Goal: Check status: Check status

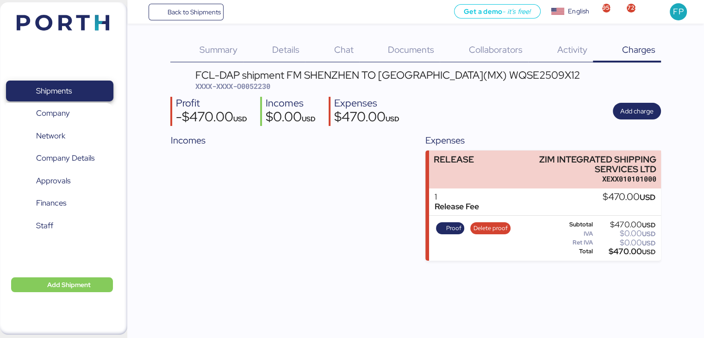
click at [75, 87] on span "Shipments" at bounding box center [60, 90] width 100 height 13
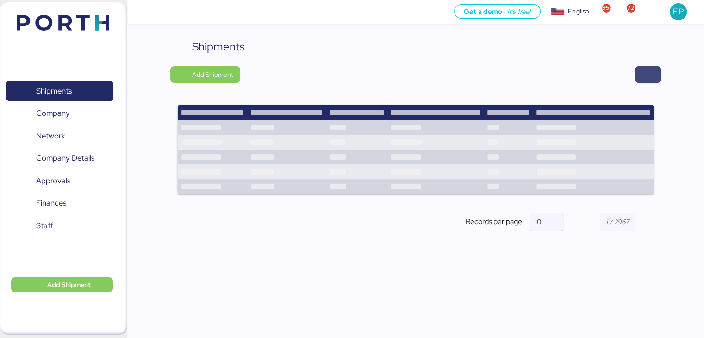
click at [648, 70] on span "button" at bounding box center [648, 74] width 11 height 13
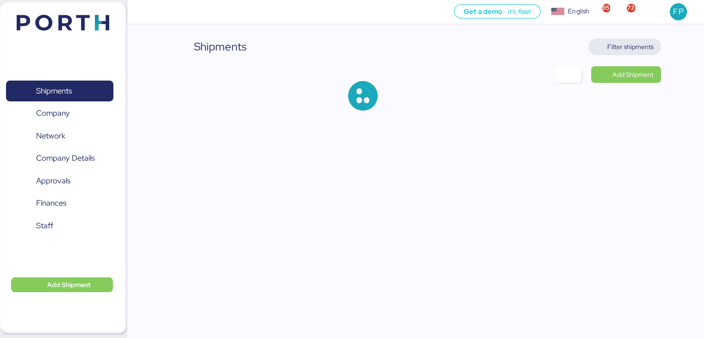
click at [630, 45] on span "Filter shipments" at bounding box center [631, 46] width 46 height 11
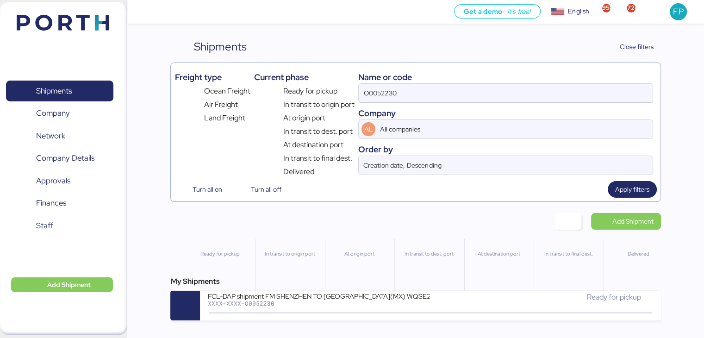
click at [386, 93] on input "O0052230" at bounding box center [506, 93] width 294 height 19
paste input "059"
type input "O0052059"
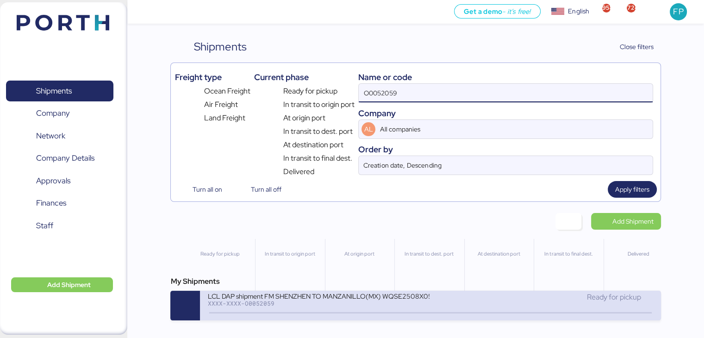
click at [370, 295] on div "LCL DAP shipment FM SHENZHEN TO MANZANILLO(MX) WQSE2508X05" at bounding box center [318, 296] width 222 height 8
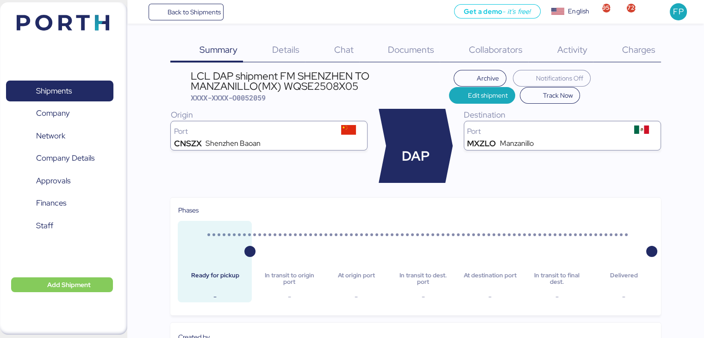
click at [638, 61] on div "Charges 0" at bounding box center [627, 50] width 68 height 24
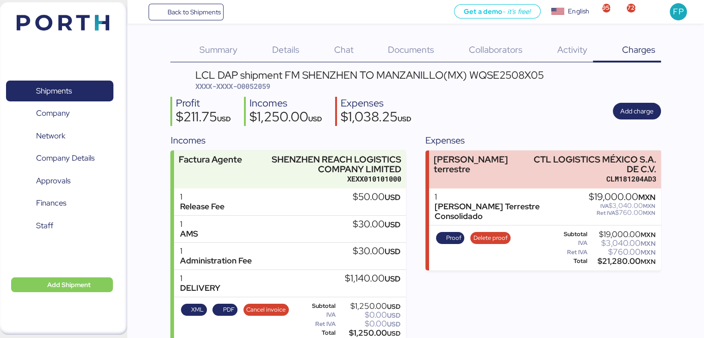
scroll to position [11, 0]
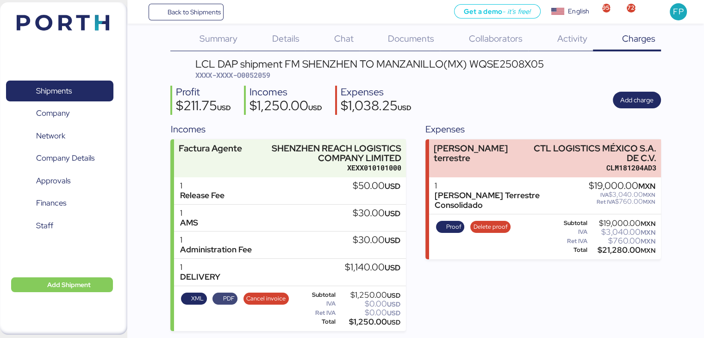
click at [221, 295] on span "PDF" at bounding box center [225, 299] width 19 height 10
click at [83, 88] on span "Shipments" at bounding box center [60, 90] width 100 height 13
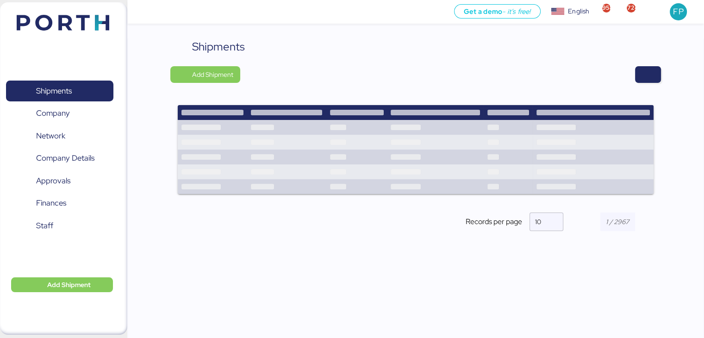
click at [641, 83] on div "Shipments Add Shipment Shipment Name BORGO - XIAMEN LUYAO / PO: LY501 Y LY502 /…" at bounding box center [415, 142] width 490 height 208
click at [645, 80] on span "button" at bounding box center [648, 74] width 11 height 13
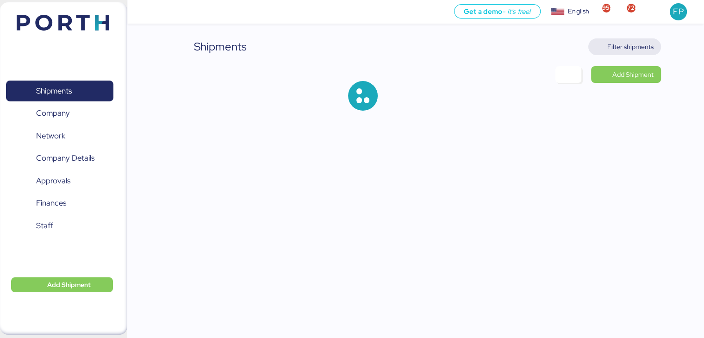
click at [617, 47] on span "Filter shipments" at bounding box center [631, 46] width 46 height 11
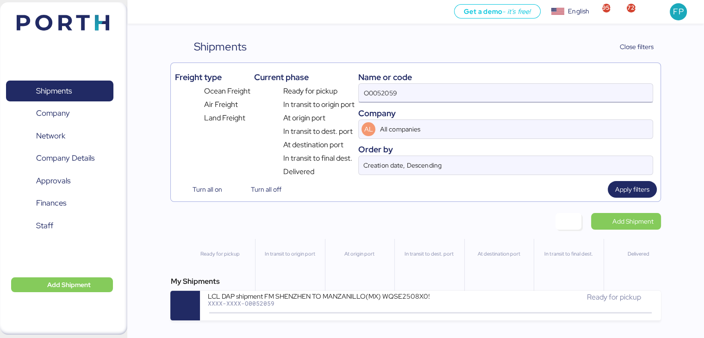
click at [382, 100] on input "O0052059" at bounding box center [506, 93] width 294 height 19
paste input "189"
type input "O0051899"
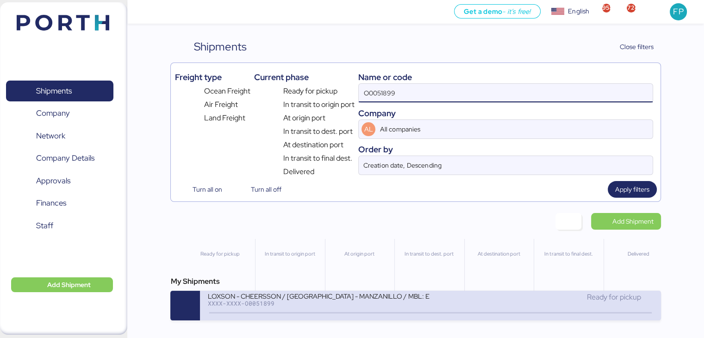
click at [321, 309] on div "LOXSON - CHEERSSON / [GEOGRAPHIC_DATA] - MANZANILLO / MBL: ESLCHNSHG038927 - HB…" at bounding box center [318, 302] width 223 height 20
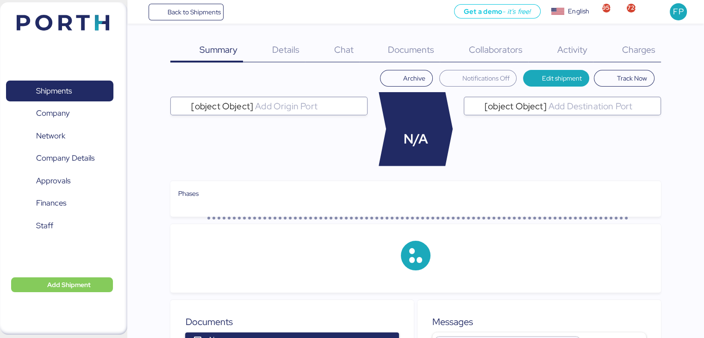
click at [643, 50] on span "Charges" at bounding box center [638, 50] width 33 height 12
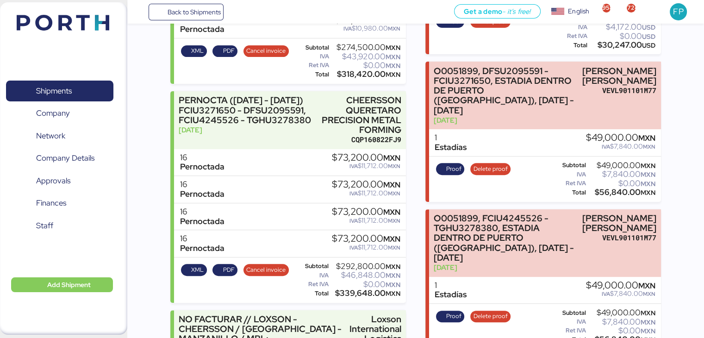
scroll to position [319, 0]
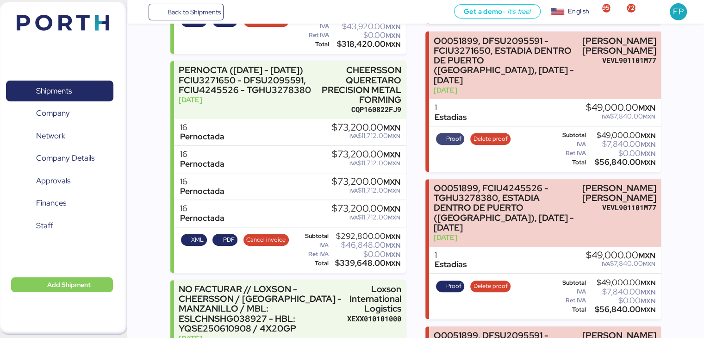
click at [454, 134] on span "Proof" at bounding box center [453, 139] width 15 height 10
click at [78, 85] on span "Shipments" at bounding box center [60, 90] width 100 height 13
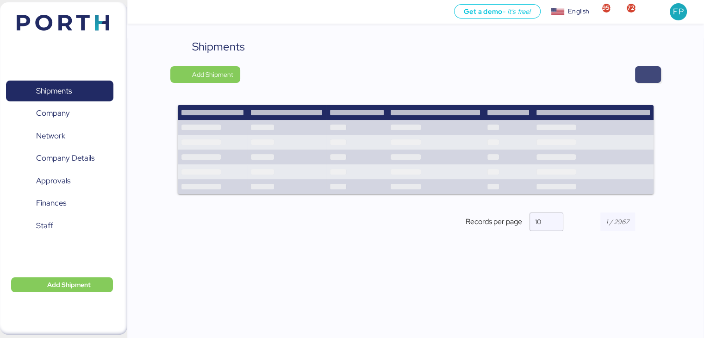
click at [649, 81] on span "button" at bounding box center [648, 74] width 11 height 13
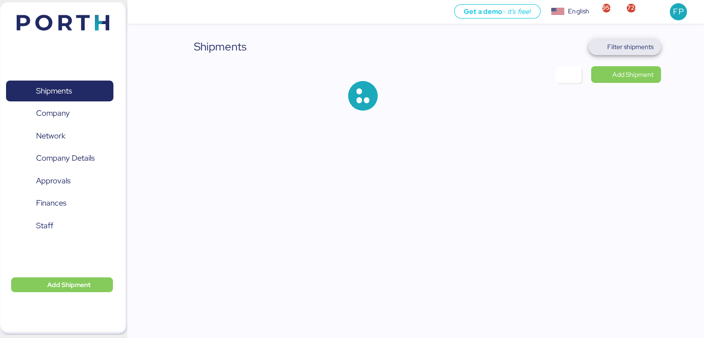
click at [635, 53] on span "Filter shipments" at bounding box center [625, 46] width 73 height 17
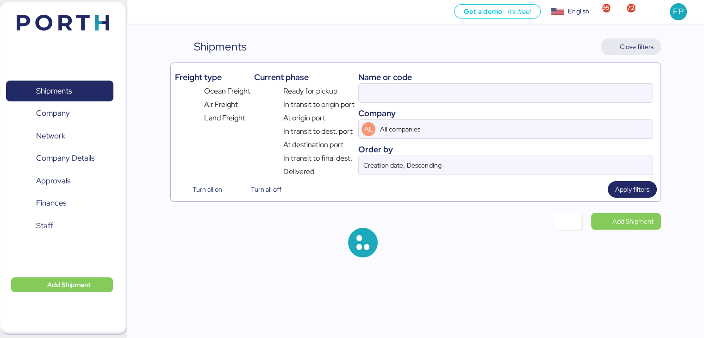
type input "O0051899"
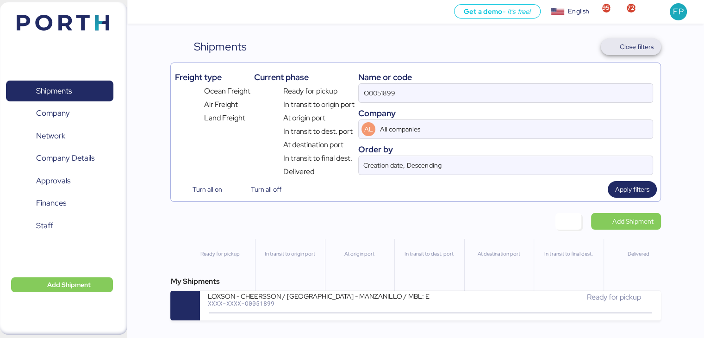
click at [635, 53] on span "Close filters" at bounding box center [631, 46] width 60 height 17
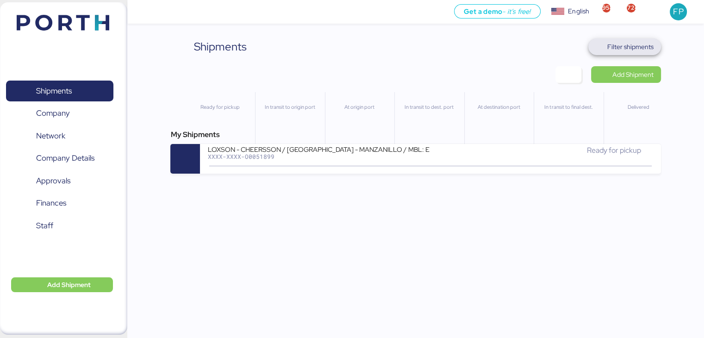
click at [600, 40] on span "Filter shipments" at bounding box center [625, 46] width 58 height 13
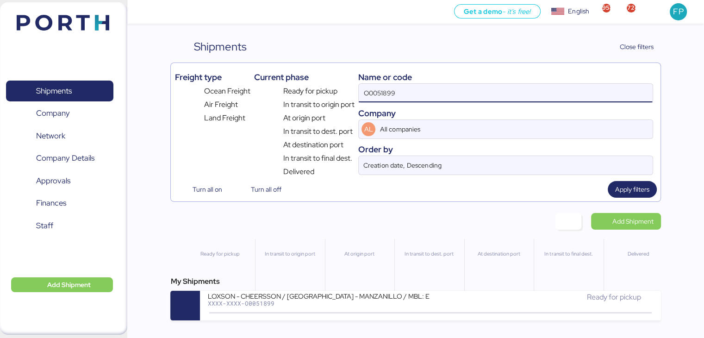
click at [363, 93] on input "O0051899" at bounding box center [506, 93] width 294 height 19
paste input "2106"
type input "O0052106"
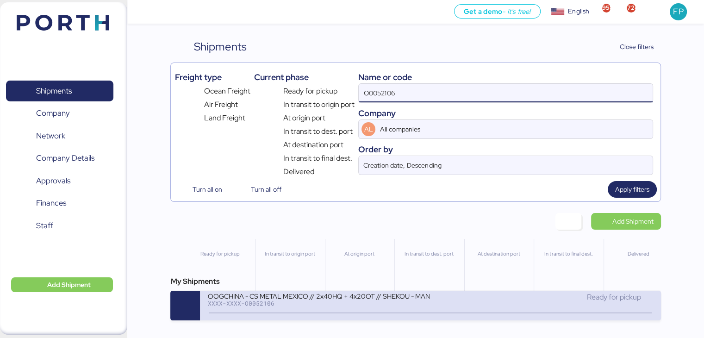
click at [344, 307] on div "XXXX-XXXX-O0052106" at bounding box center [318, 303] width 222 height 6
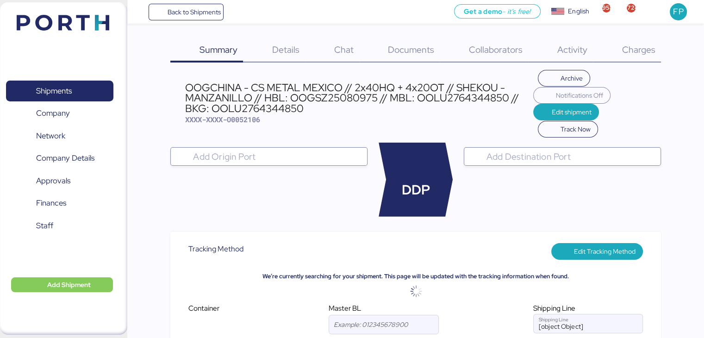
click at [609, 62] on div "Charges 0" at bounding box center [627, 50] width 68 height 24
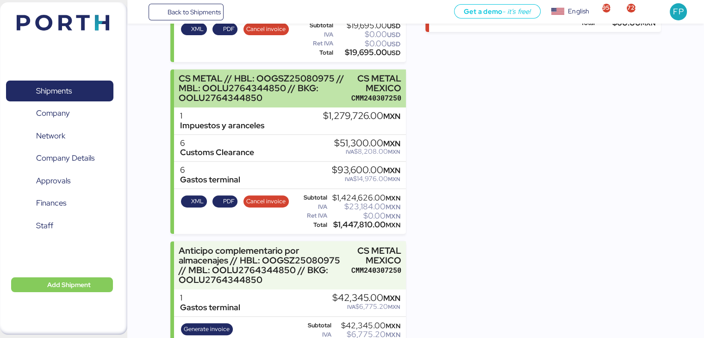
scroll to position [376, 0]
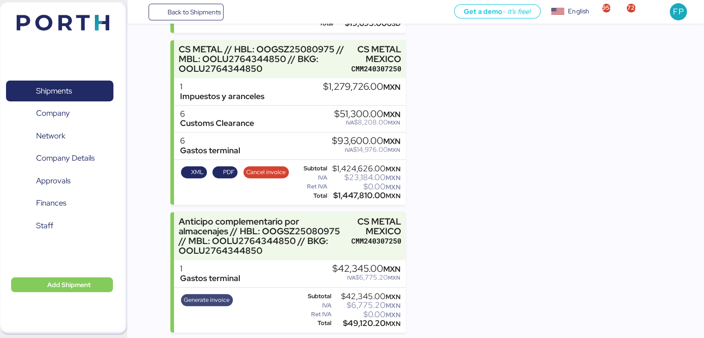
click at [218, 296] on span "Generate invoice" at bounding box center [207, 300] width 46 height 10
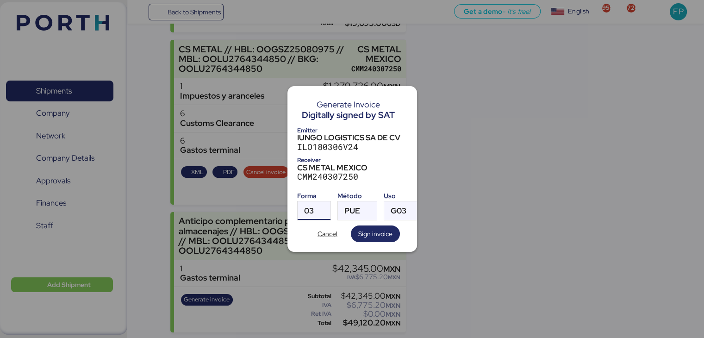
click at [308, 207] on span "03" at bounding box center [309, 211] width 10 height 8
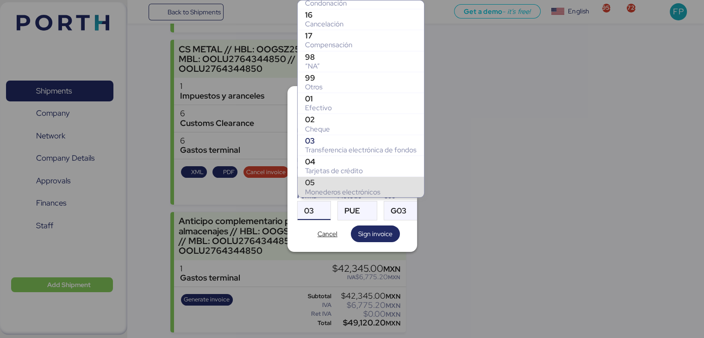
scroll to position [117, 0]
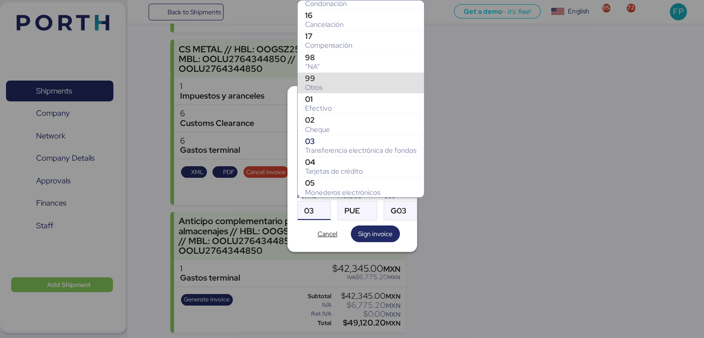
click at [313, 79] on div "99" at bounding box center [361, 78] width 112 height 9
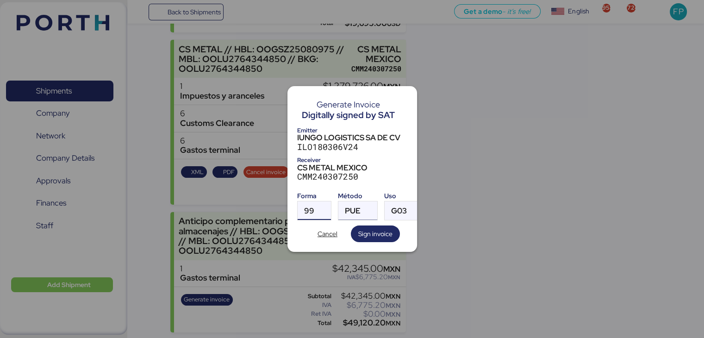
click at [347, 211] on span "PUE" at bounding box center [353, 211] width 16 height 8
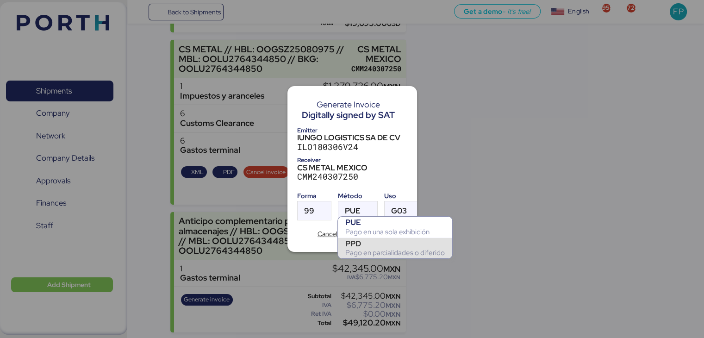
click at [358, 246] on div "PPD" at bounding box center [395, 243] width 100 height 9
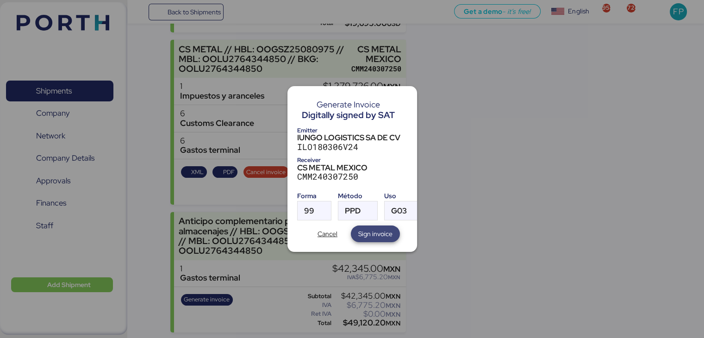
click at [376, 228] on span "Sign invoice" at bounding box center [375, 233] width 34 height 11
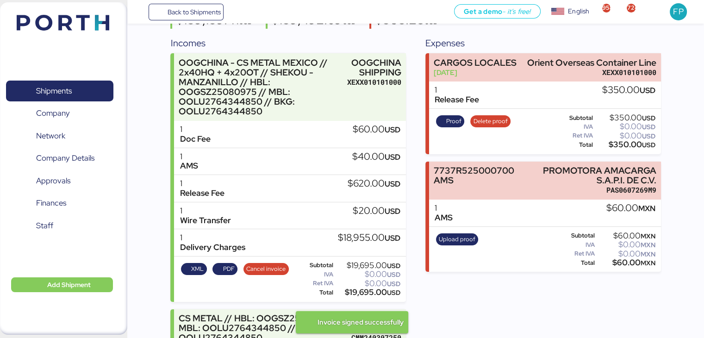
scroll to position [0, 0]
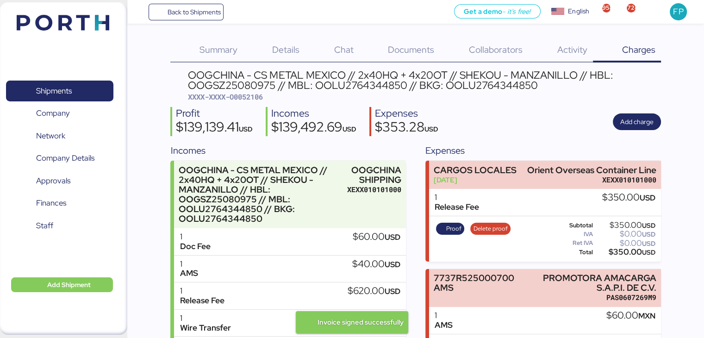
click at [257, 99] on span "XXXX-XXXX-O0052106" at bounding box center [225, 96] width 75 height 9
copy span "O0052106"
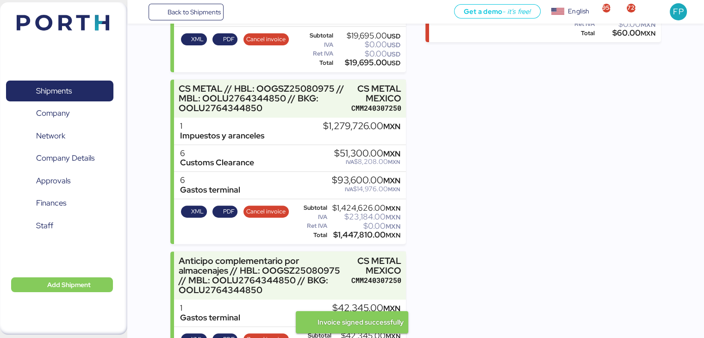
scroll to position [376, 0]
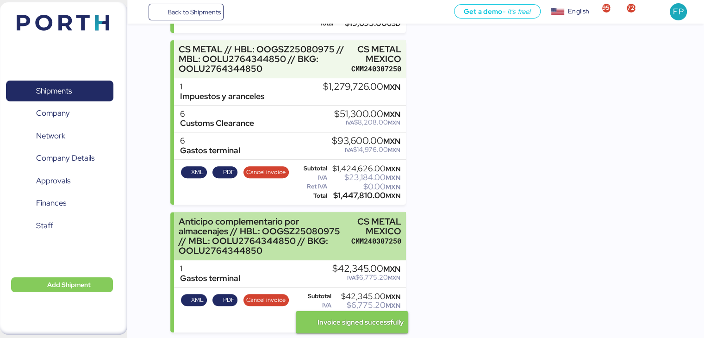
click at [259, 227] on div "Anticipo complementario por almacenajes // HBL: OOGSZ25080975 // MBL: OOLU27643…" at bounding box center [263, 236] width 169 height 39
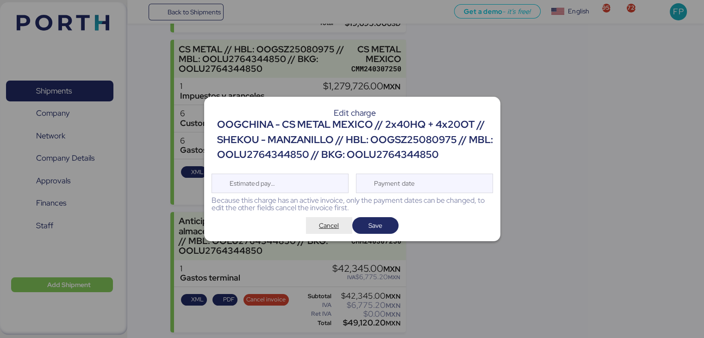
click at [326, 226] on span "Cancel" at bounding box center [329, 225] width 20 height 11
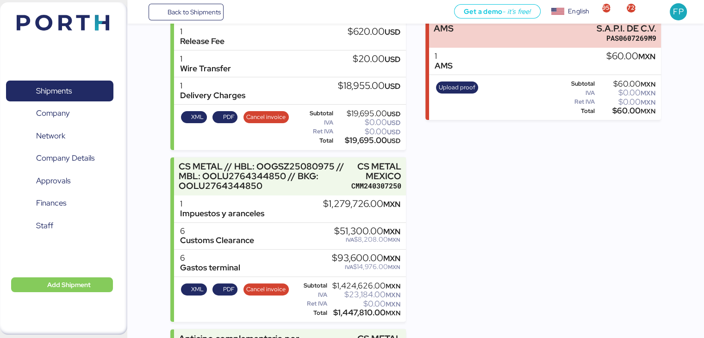
scroll to position [340, 0]
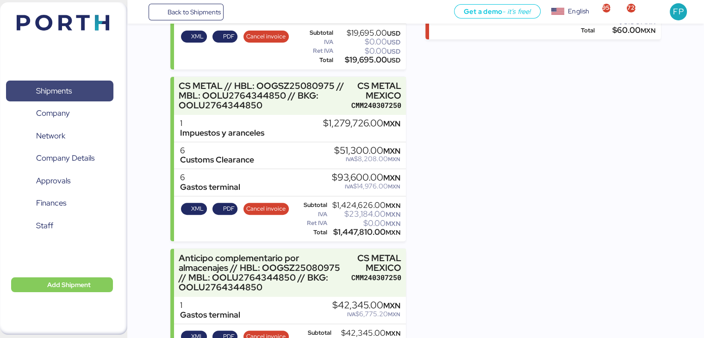
click at [72, 92] on span "Shipments" at bounding box center [54, 90] width 36 height 13
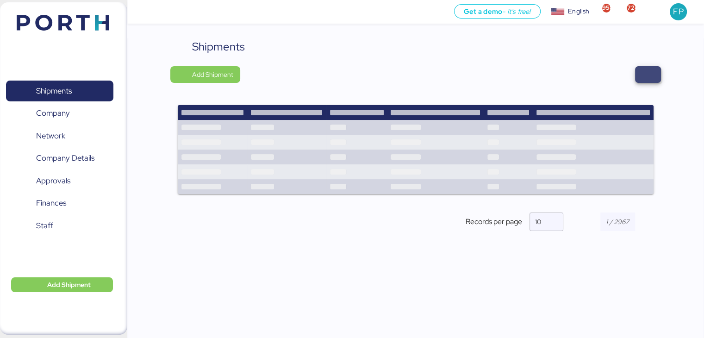
click at [646, 71] on span "button" at bounding box center [648, 74] width 11 height 13
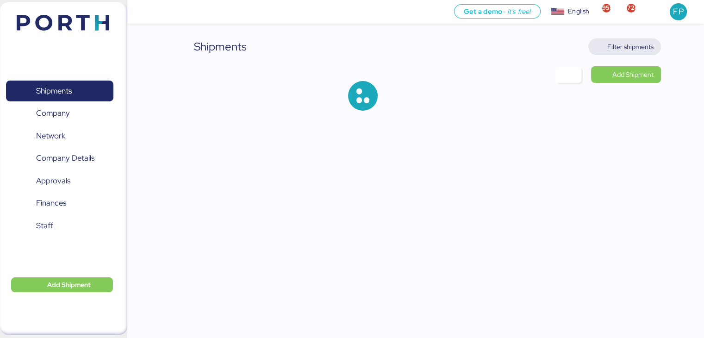
click at [608, 45] on span "Filter shipments" at bounding box center [631, 46] width 46 height 11
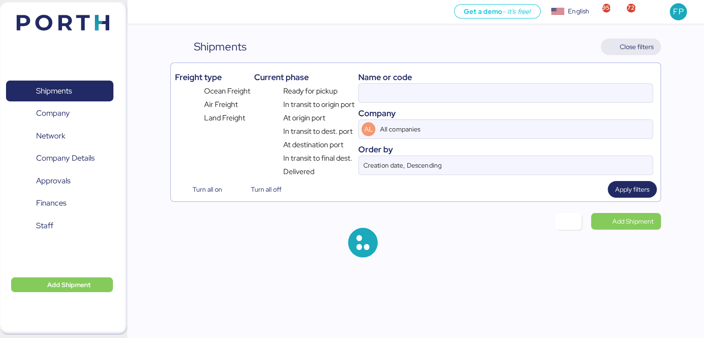
type input "O0052106"
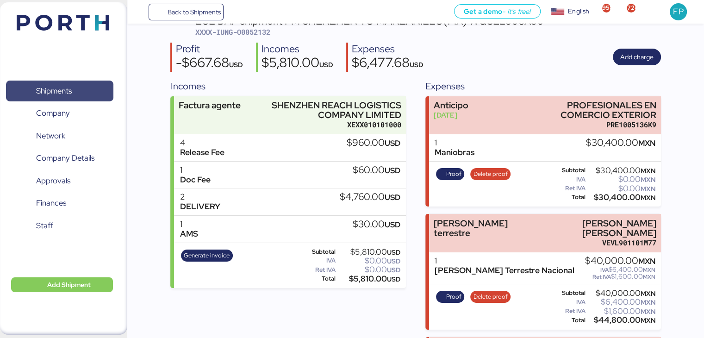
scroll to position [54, 0]
click at [81, 88] on span "Shipments" at bounding box center [60, 90] width 100 height 13
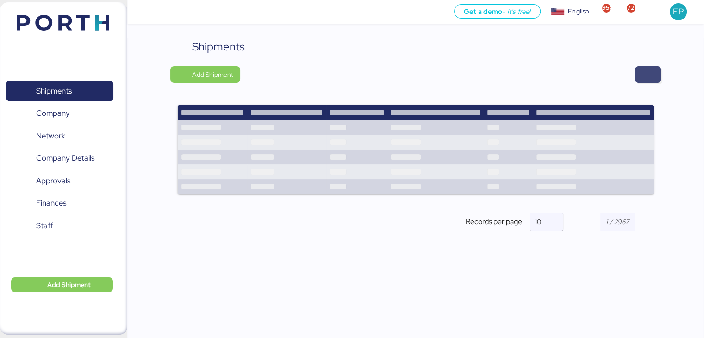
click at [645, 73] on span "button" at bounding box center [648, 74] width 11 height 13
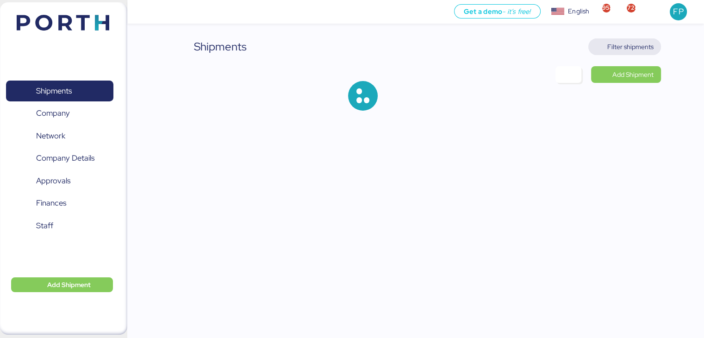
click at [627, 50] on span "Filter shipments" at bounding box center [631, 46] width 46 height 11
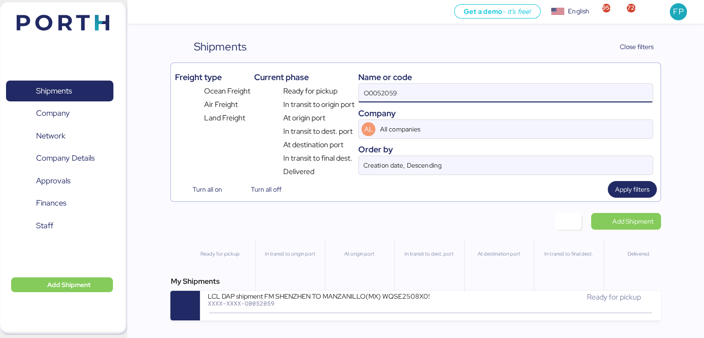
click at [382, 85] on input "O0052059" at bounding box center [506, 93] width 294 height 19
paste input "174"
type input "O0052174"
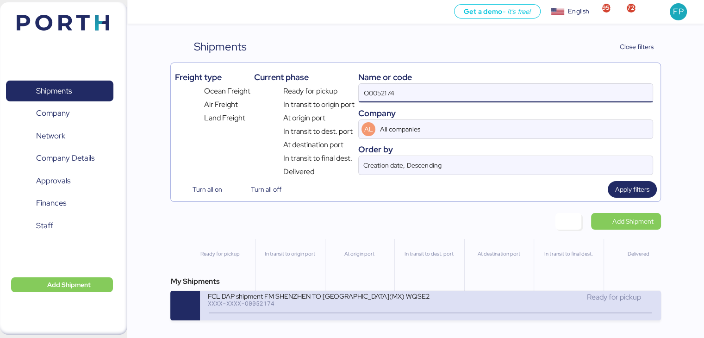
click at [319, 304] on div "XXXX-XXXX-O0052174" at bounding box center [318, 303] width 222 height 6
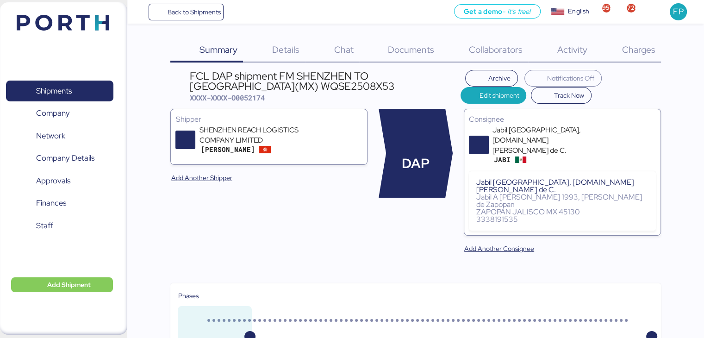
click at [627, 46] on span "Charges" at bounding box center [638, 50] width 33 height 12
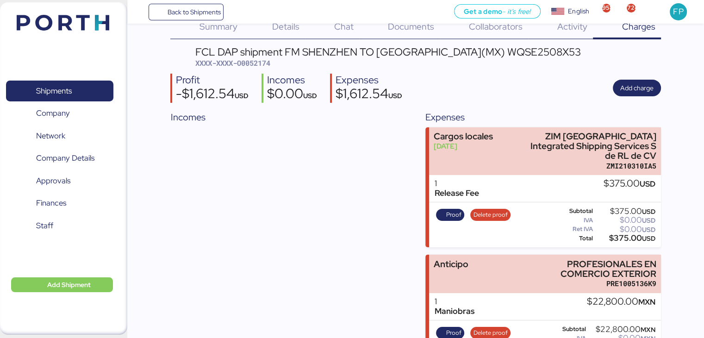
scroll to position [2, 0]
